Goal: Task Accomplishment & Management: Use online tool/utility

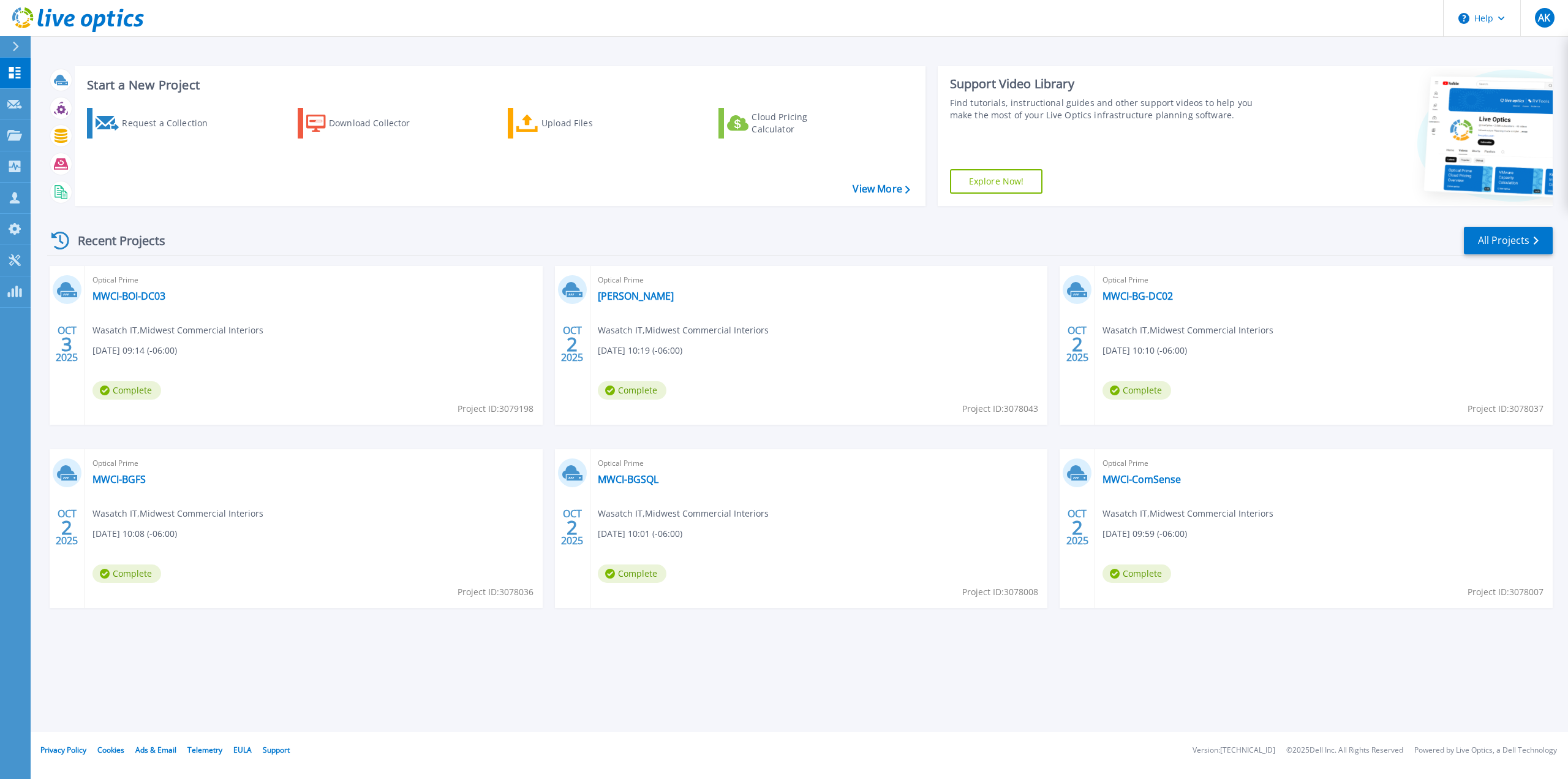
click at [340, 677] on div "Start a New Project Request a Collection Download Collector Upload Files Cloud …" at bounding box center [799, 366] width 1538 height 732
drag, startPoint x: 227, startPoint y: 330, endPoint x: 152, endPoint y: 331, distance: 75.0
click at [152, 331] on div "Optical Prime MWCI-BOI-DC03 Wasatch IT , Midwest Commercial Interiors 10/03/202…" at bounding box center [314, 345] width 458 height 159
click at [150, 331] on span "Wasatch IT , Midwest Commercial Interiors" at bounding box center [177, 330] width 171 height 14
click at [145, 331] on span "Wasatch IT , Midwest Commercial Interiors" at bounding box center [177, 330] width 171 height 14
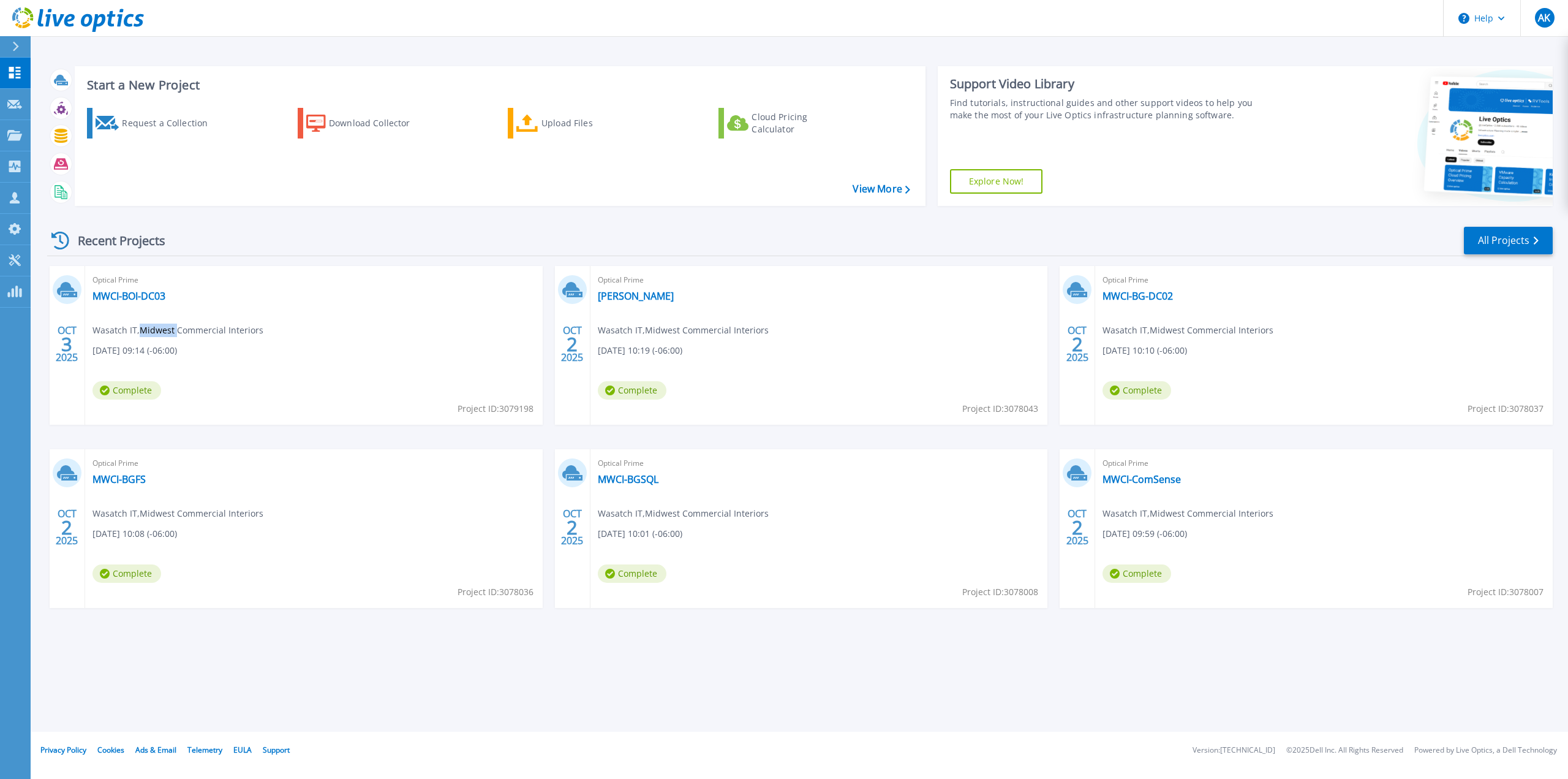
click at [145, 331] on span "Wasatch IT , Midwest Commercial Interiors" at bounding box center [177, 330] width 171 height 14
click at [139, 330] on span "Wasatch IT , Midwest Commercial Interiors" at bounding box center [177, 330] width 171 height 14
drag, startPoint x: 139, startPoint y: 330, endPoint x: 258, endPoint y: 329, distance: 119.0
click at [258, 329] on span "Wasatch IT , Midwest Commercial Interiors" at bounding box center [177, 330] width 171 height 14
copy span "Midwest Commercial Interiors"
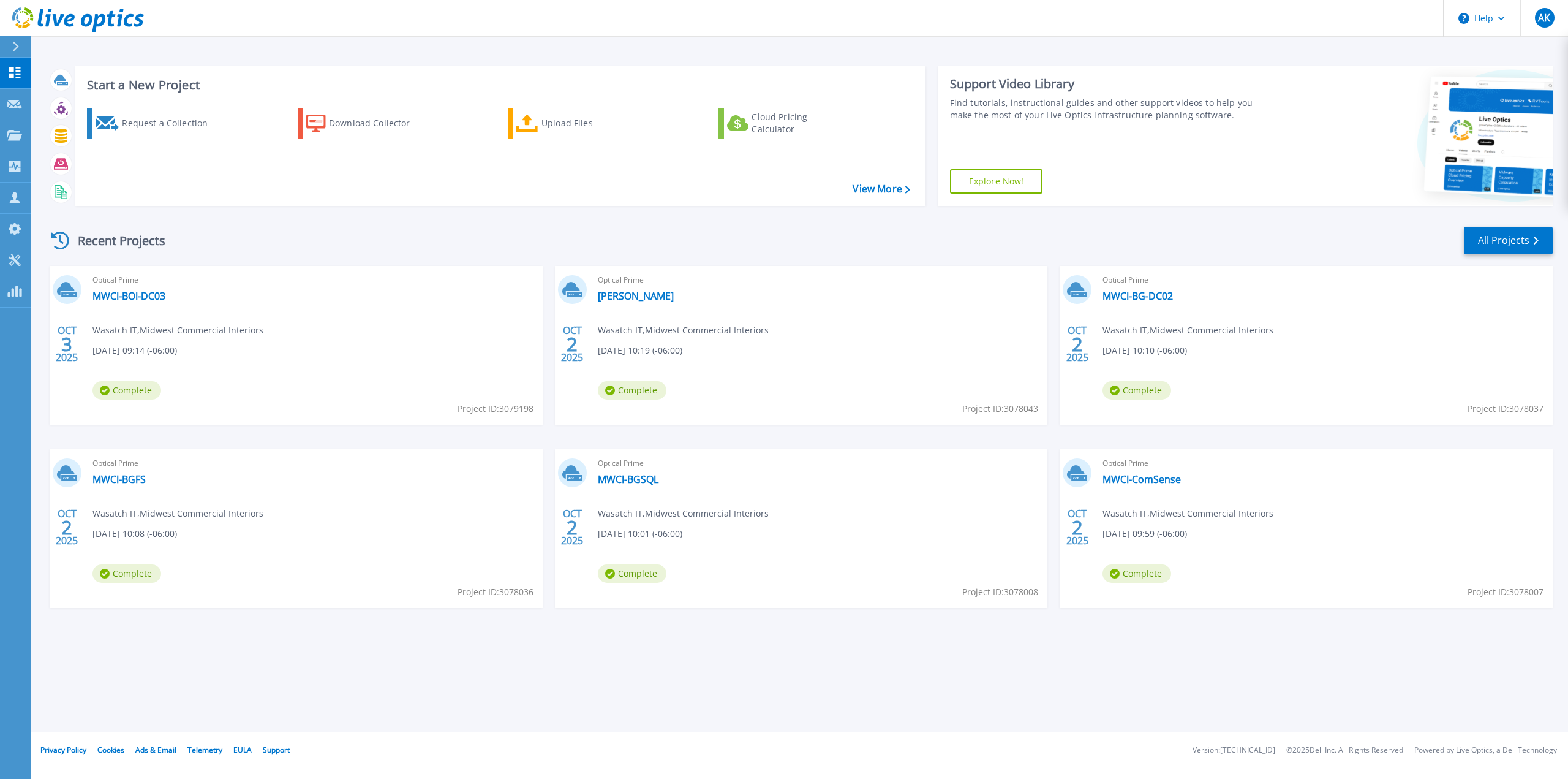
click at [493, 664] on div "Start a New Project Request a Collection Download Collector Upload Files Cloud …" at bounding box center [799, 366] width 1538 height 732
click at [667, 696] on div "Start a New Project Request a Collection Download Collector Upload Files Cloud …" at bounding box center [799, 366] width 1538 height 732
click at [1514, 234] on link "All Projects" at bounding box center [1508, 241] width 89 height 28
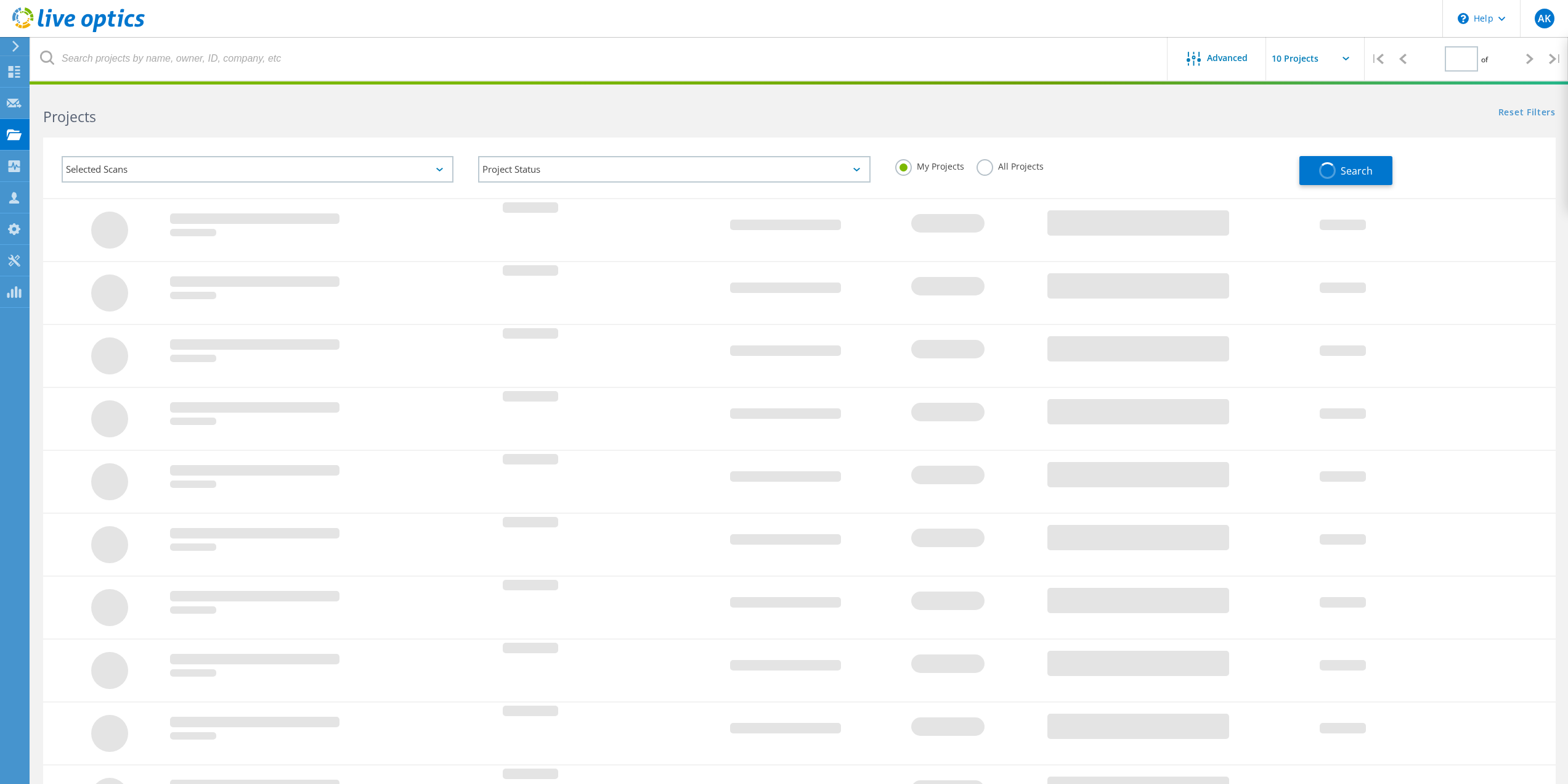
type input "1"
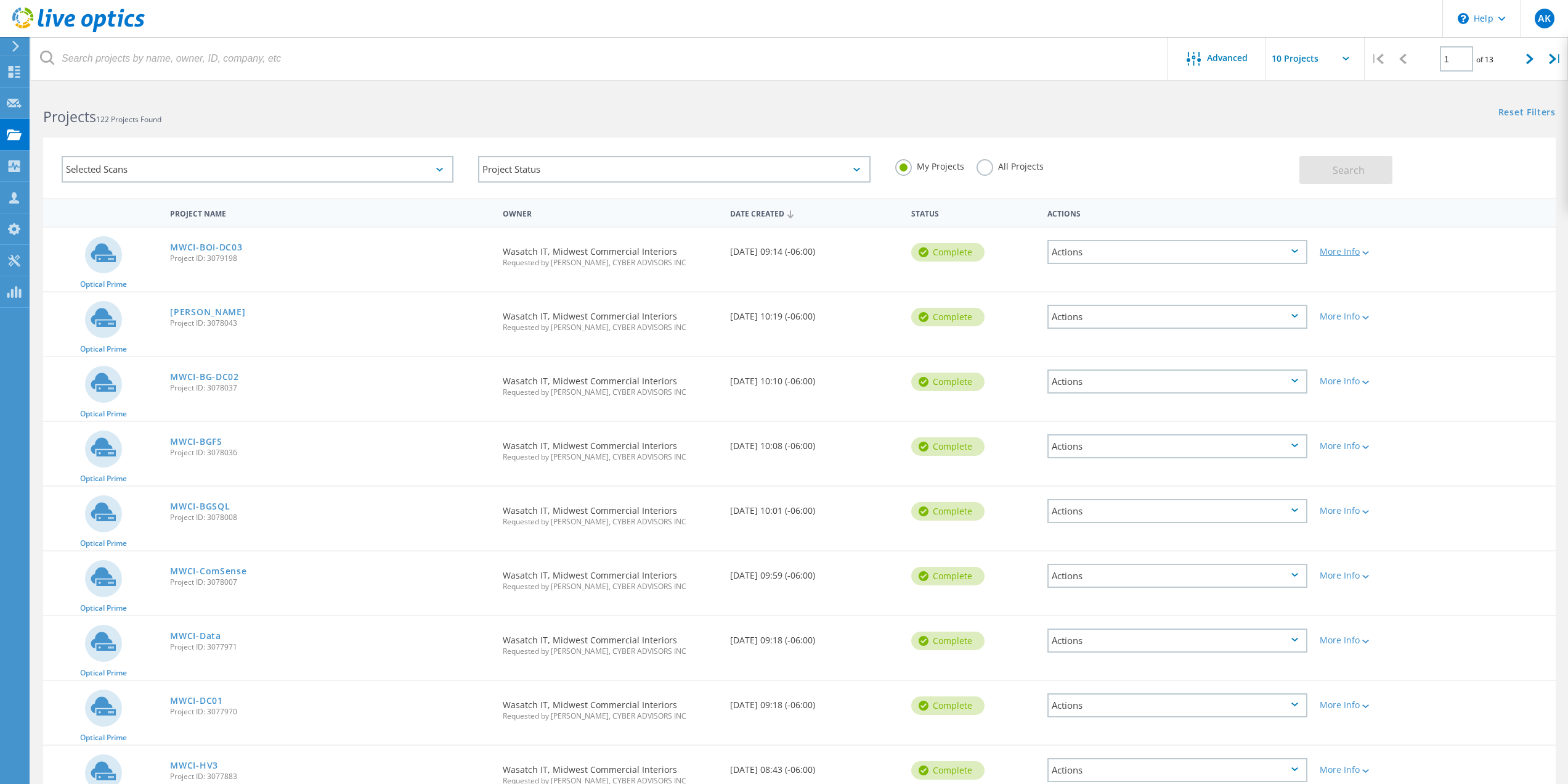
click at [1378, 255] on div "More Info" at bounding box center [1374, 251] width 109 height 8
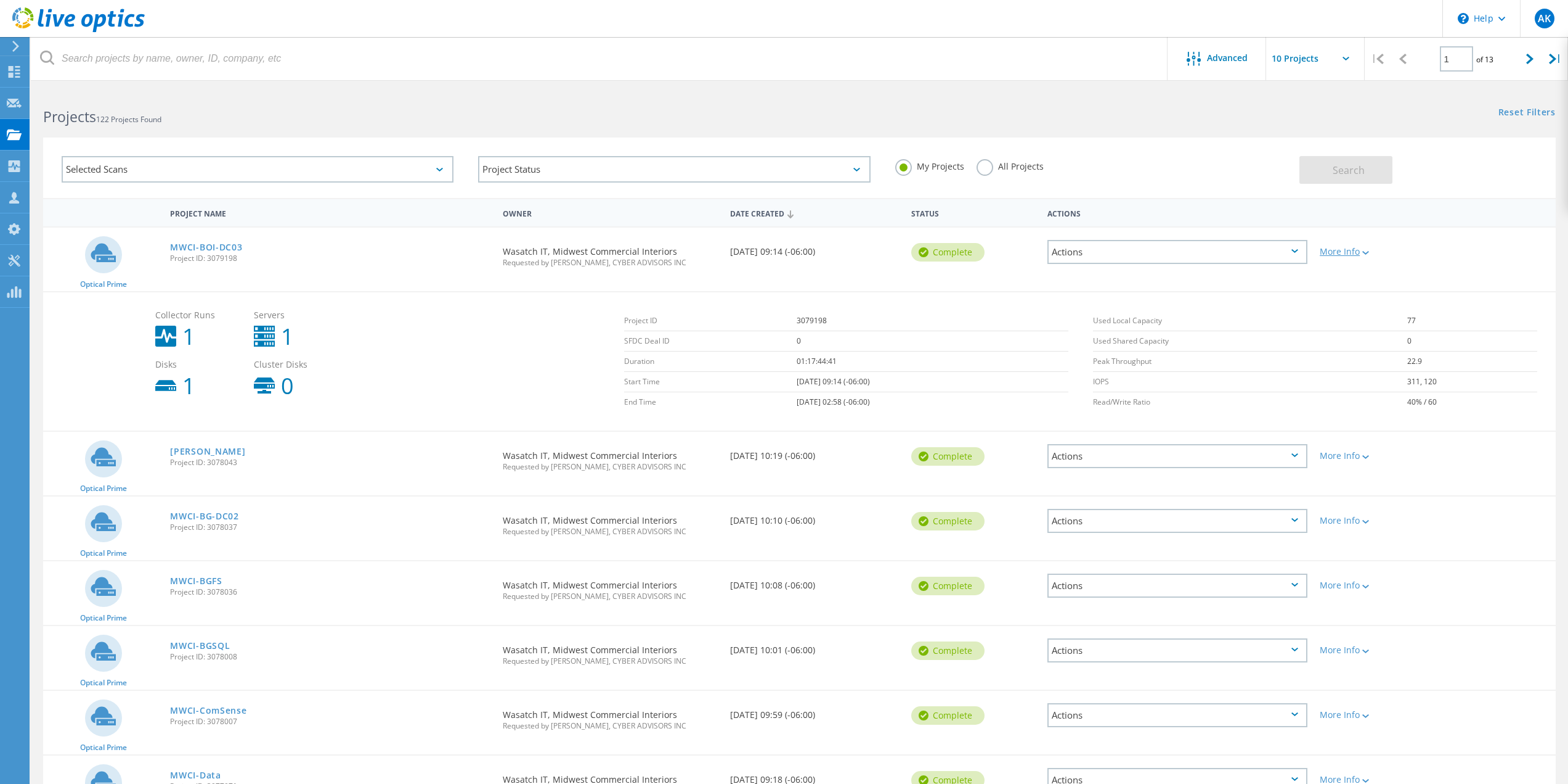
click at [1379, 255] on div "More Info" at bounding box center [1374, 251] width 109 height 8
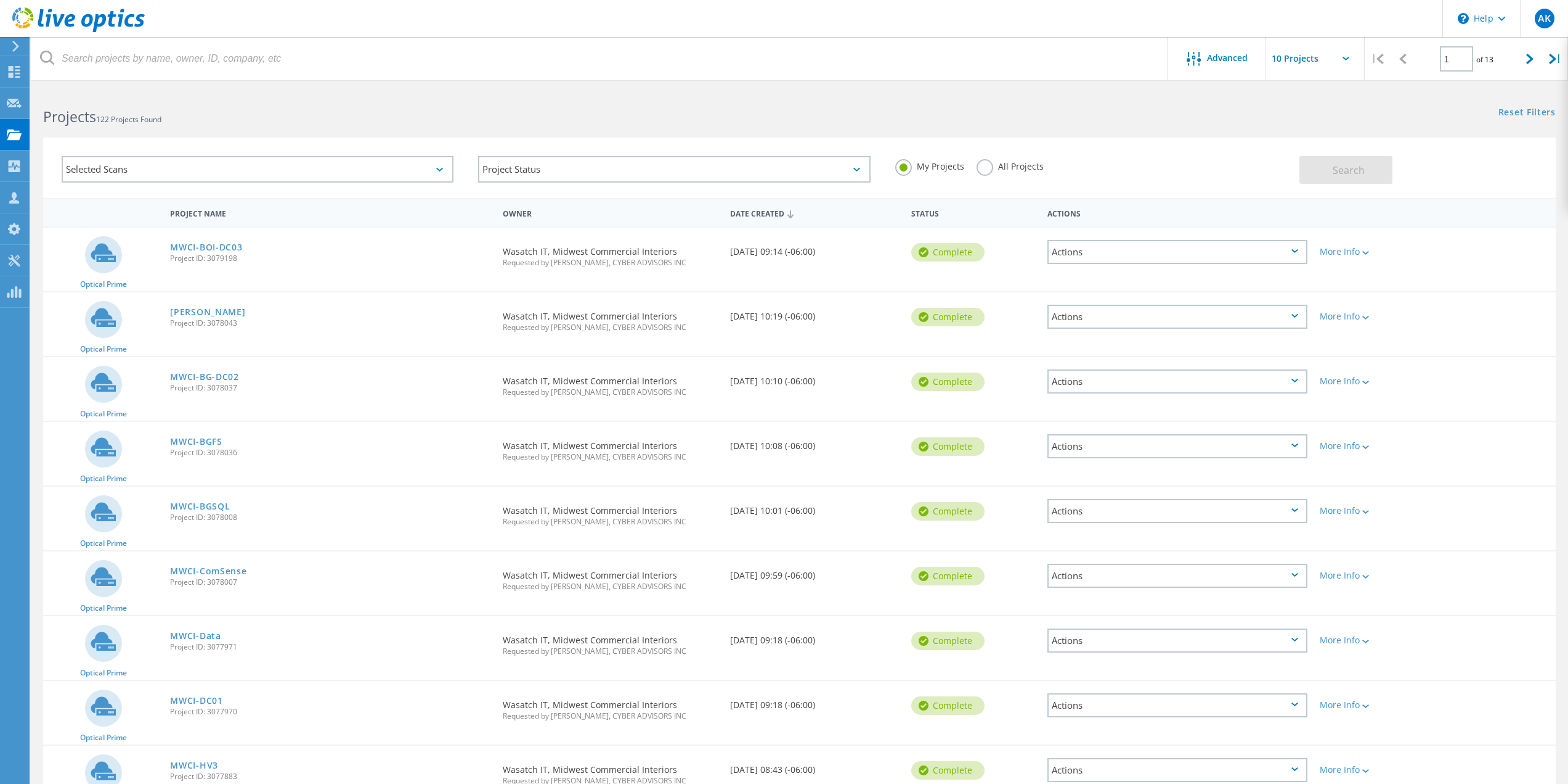
click at [1293, 250] on icon at bounding box center [1294, 251] width 6 height 4
click at [963, 109] on div "Reset Filters Show Filters" at bounding box center [1184, 100] width 769 height 23
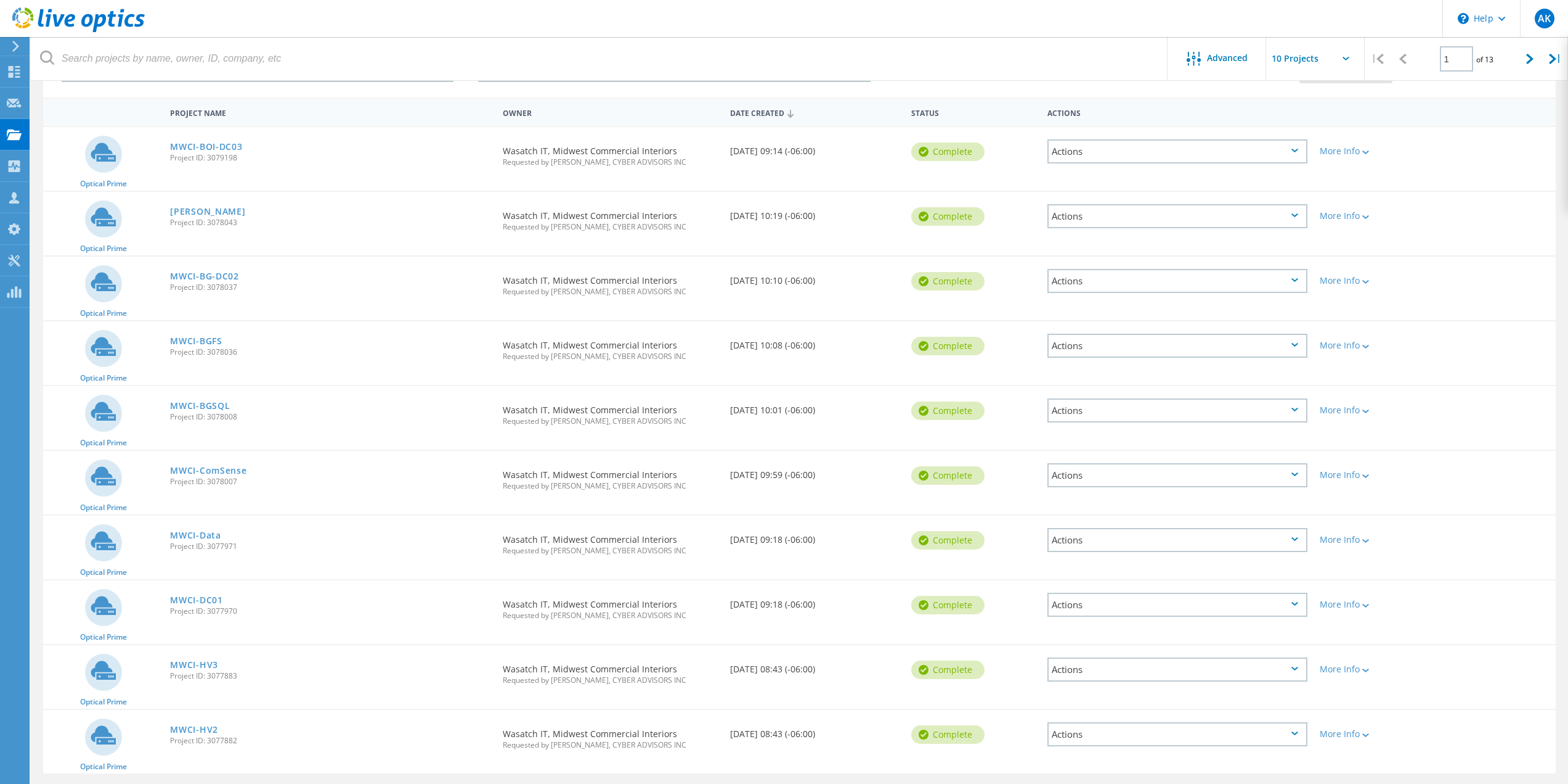
scroll to position [139, 0]
